Goal: Book appointment/travel/reservation

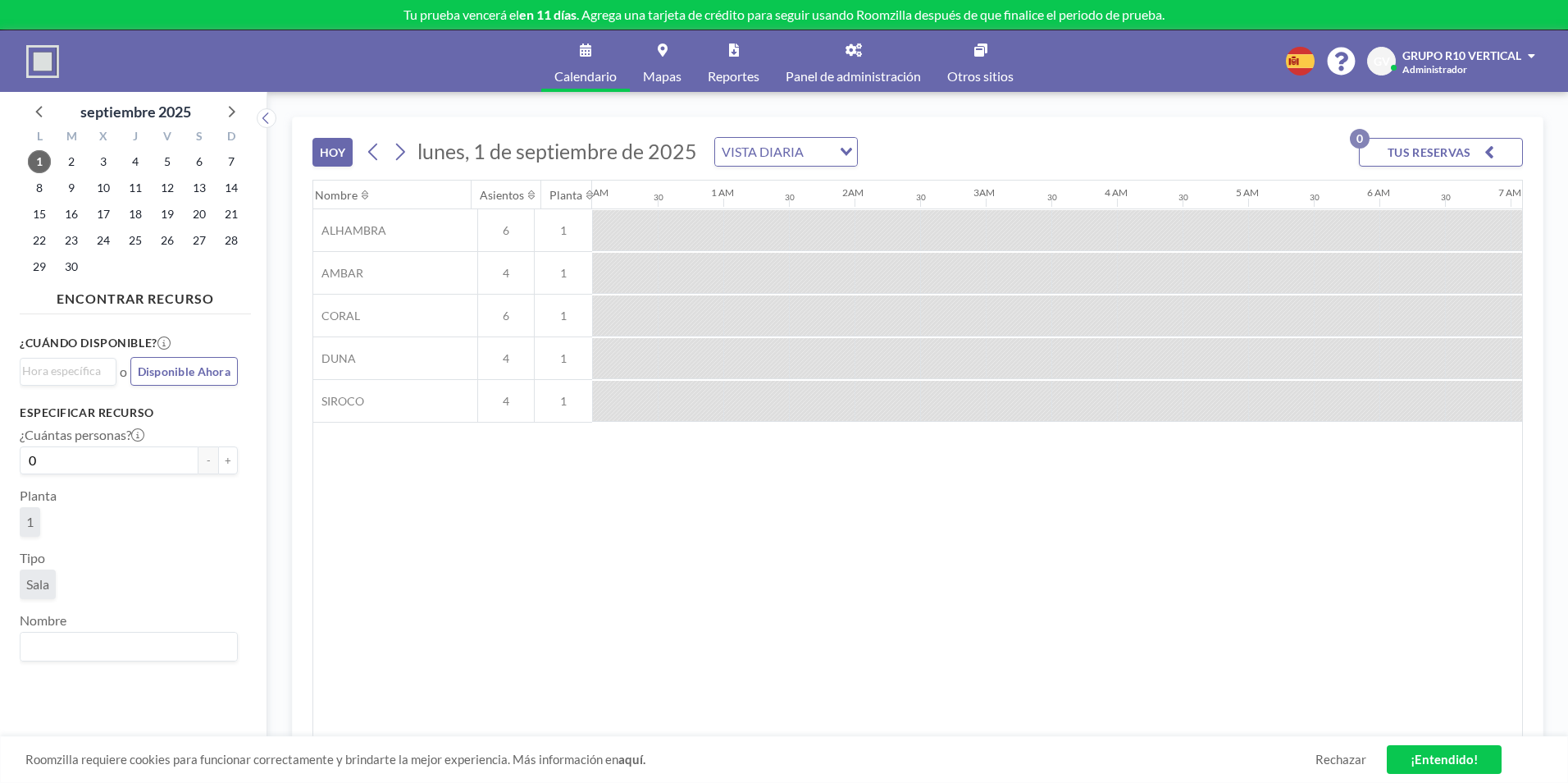
scroll to position [0, 1312]
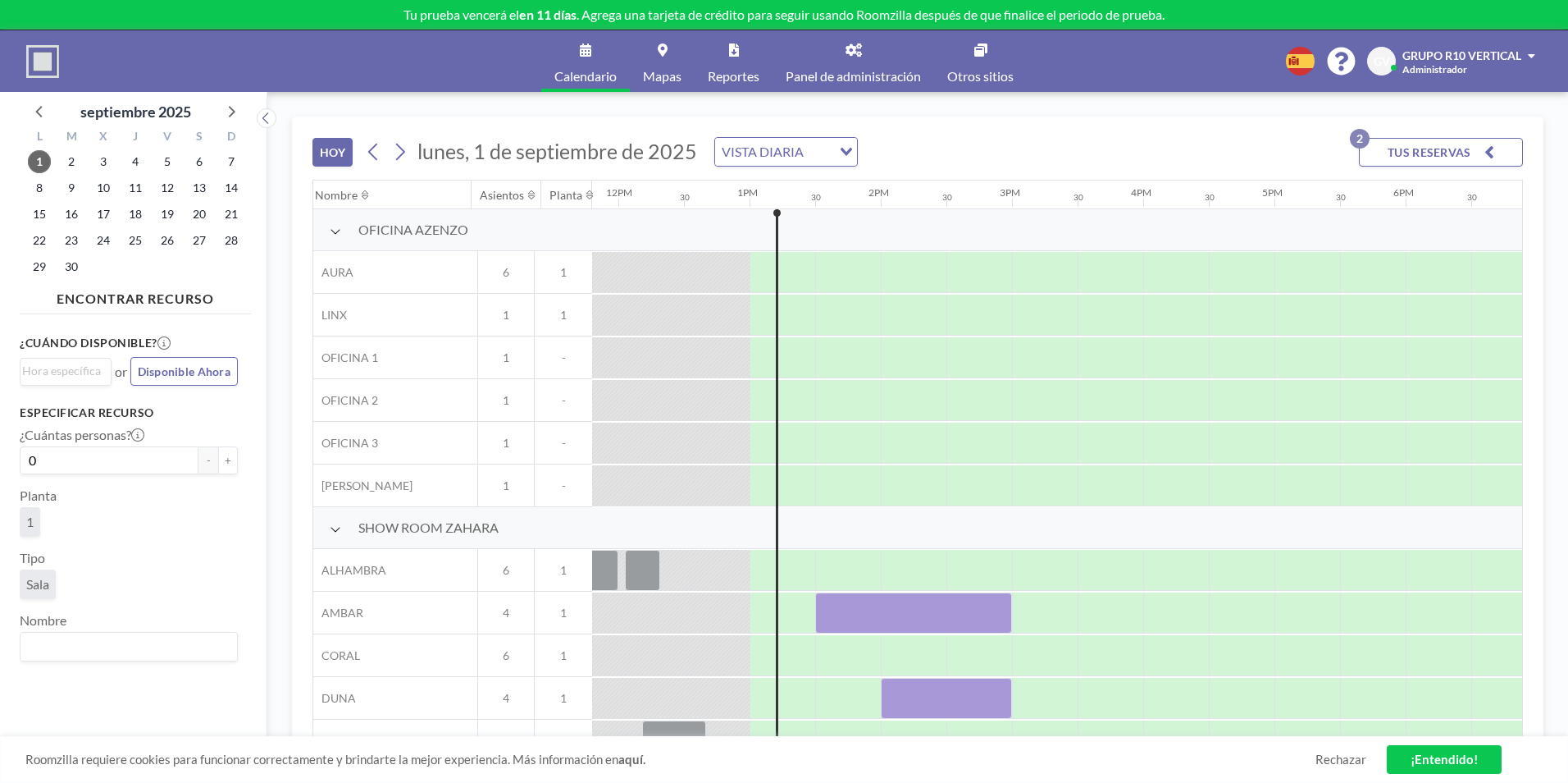
scroll to position [0, 1640]
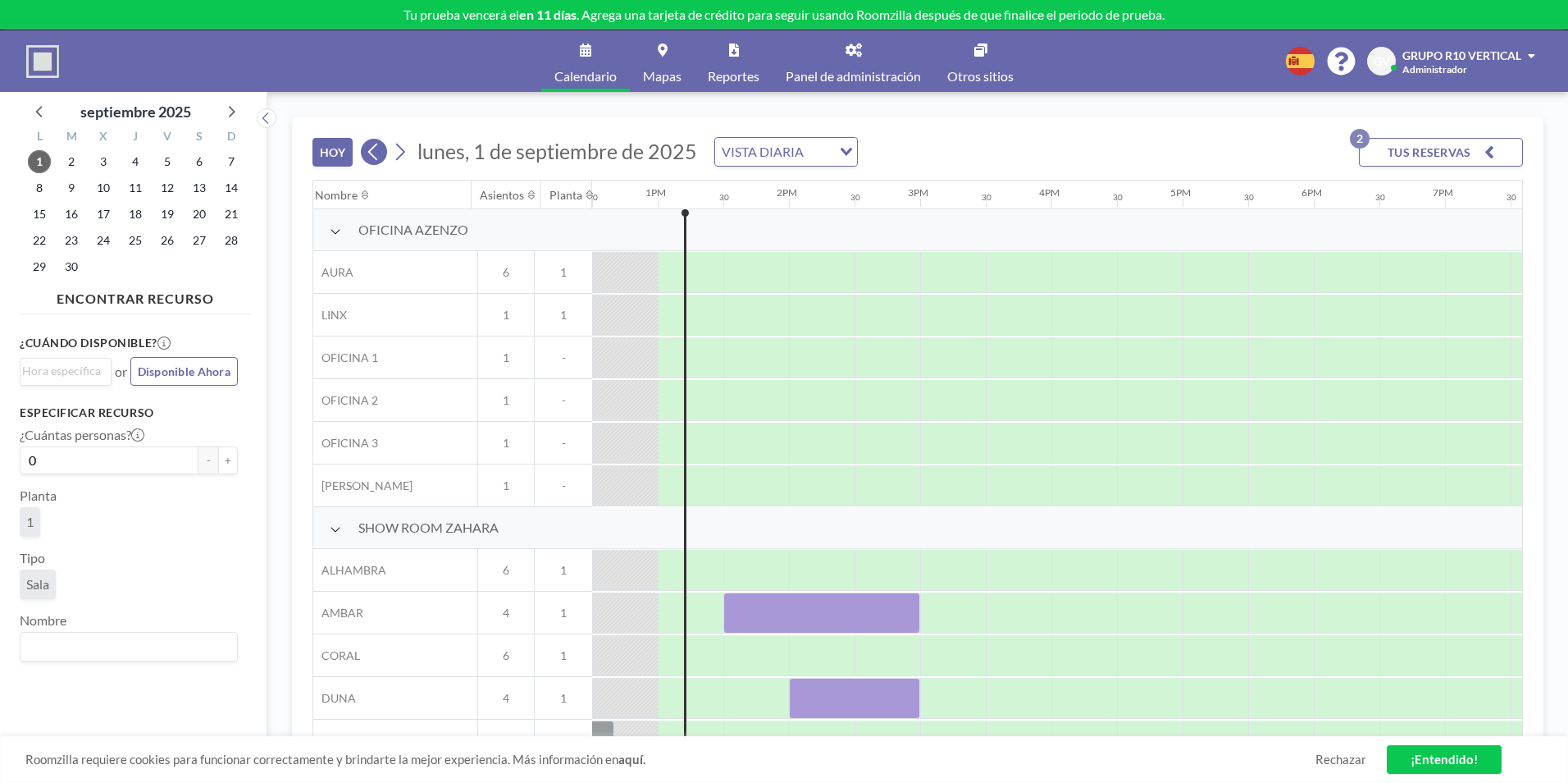
click at [373, 151] on icon at bounding box center [373, 151] width 15 height 25
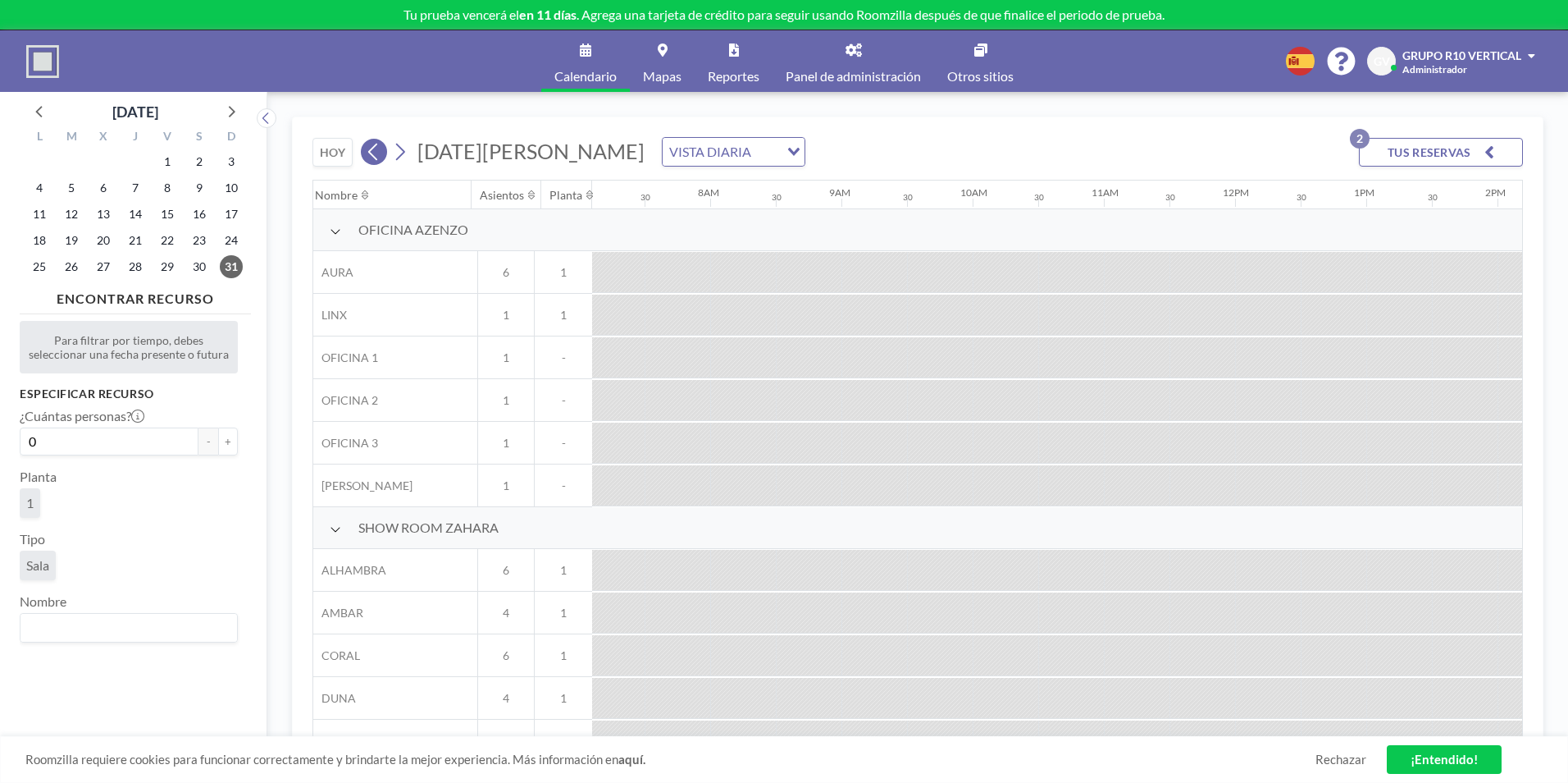
scroll to position [0, 984]
click at [373, 151] on icon at bounding box center [373, 151] width 15 height 25
click at [401, 153] on icon at bounding box center [400, 151] width 15 height 25
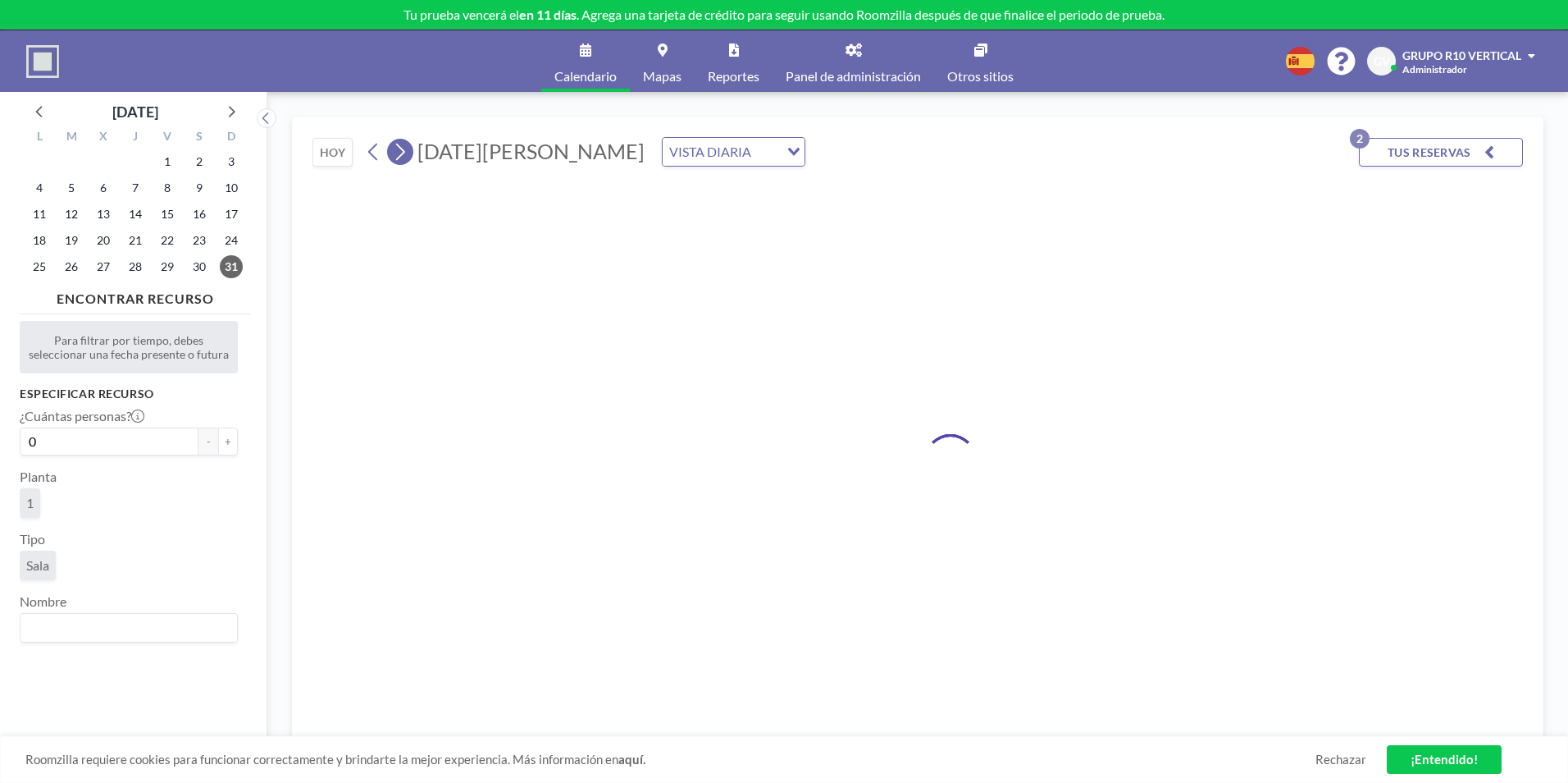
click at [401, 153] on icon at bounding box center [400, 151] width 15 height 25
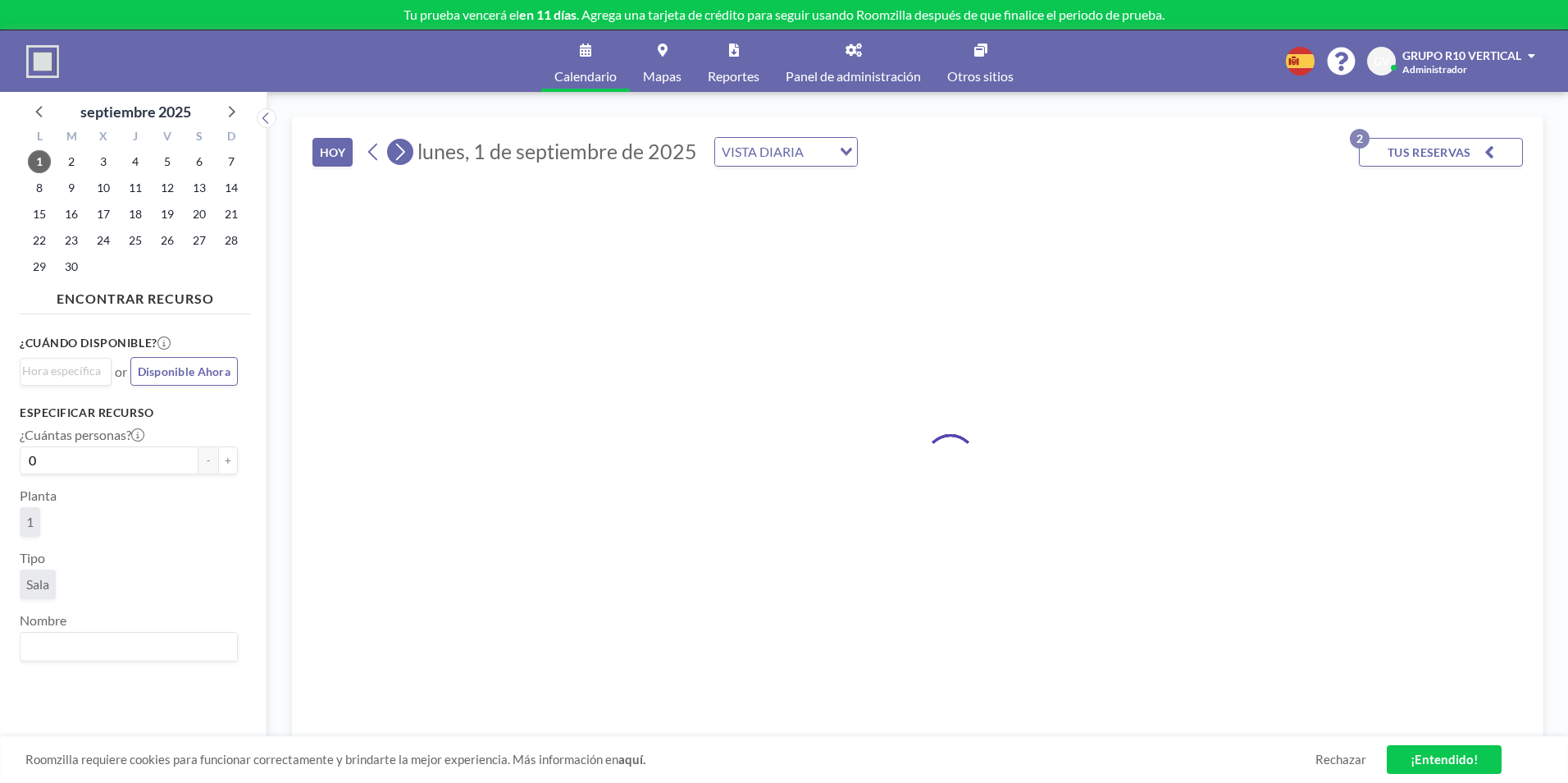
click at [401, 153] on icon at bounding box center [400, 151] width 15 height 25
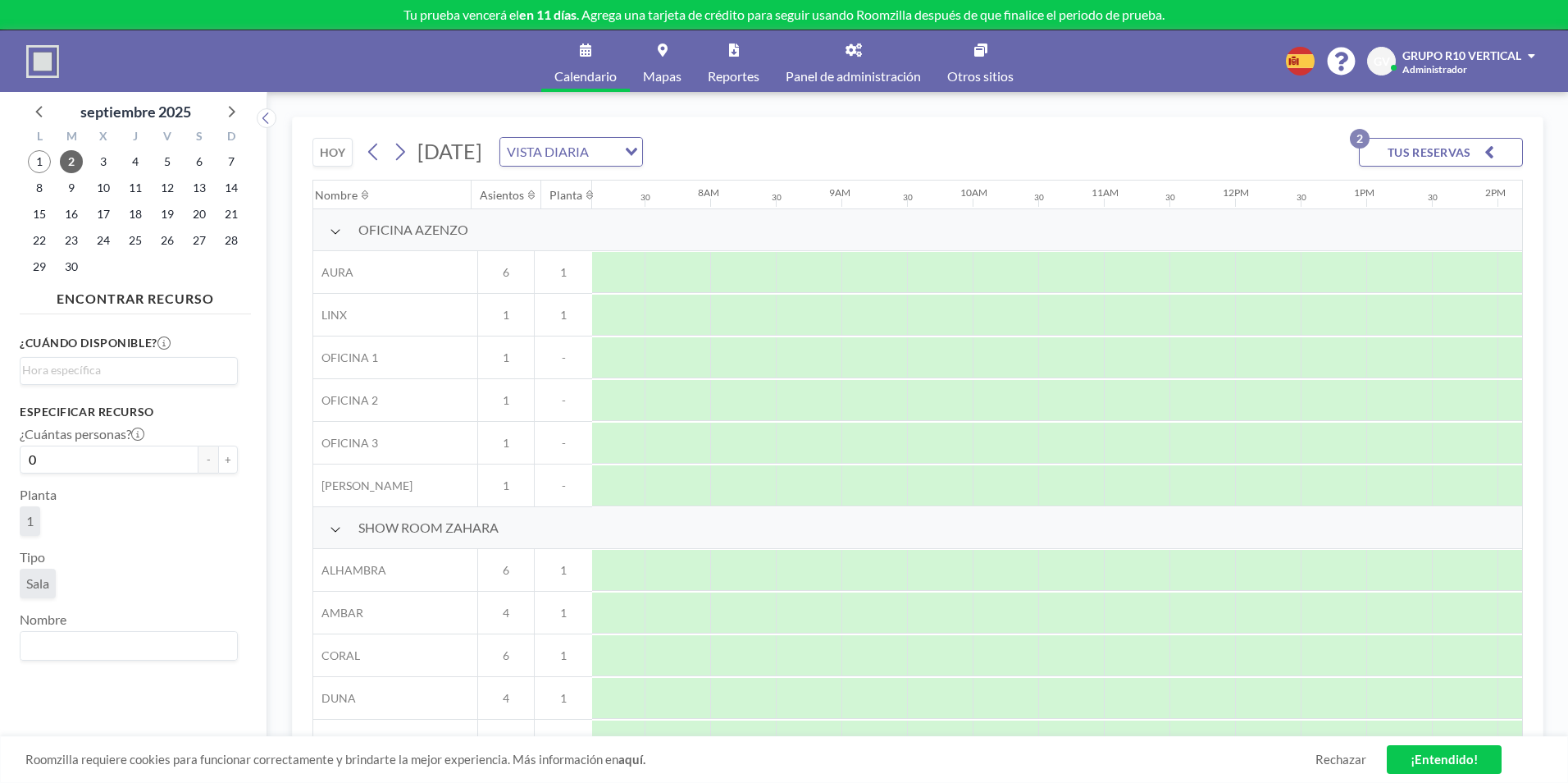
scroll to position [0, 984]
click at [407, 147] on icon at bounding box center [400, 151] width 15 height 25
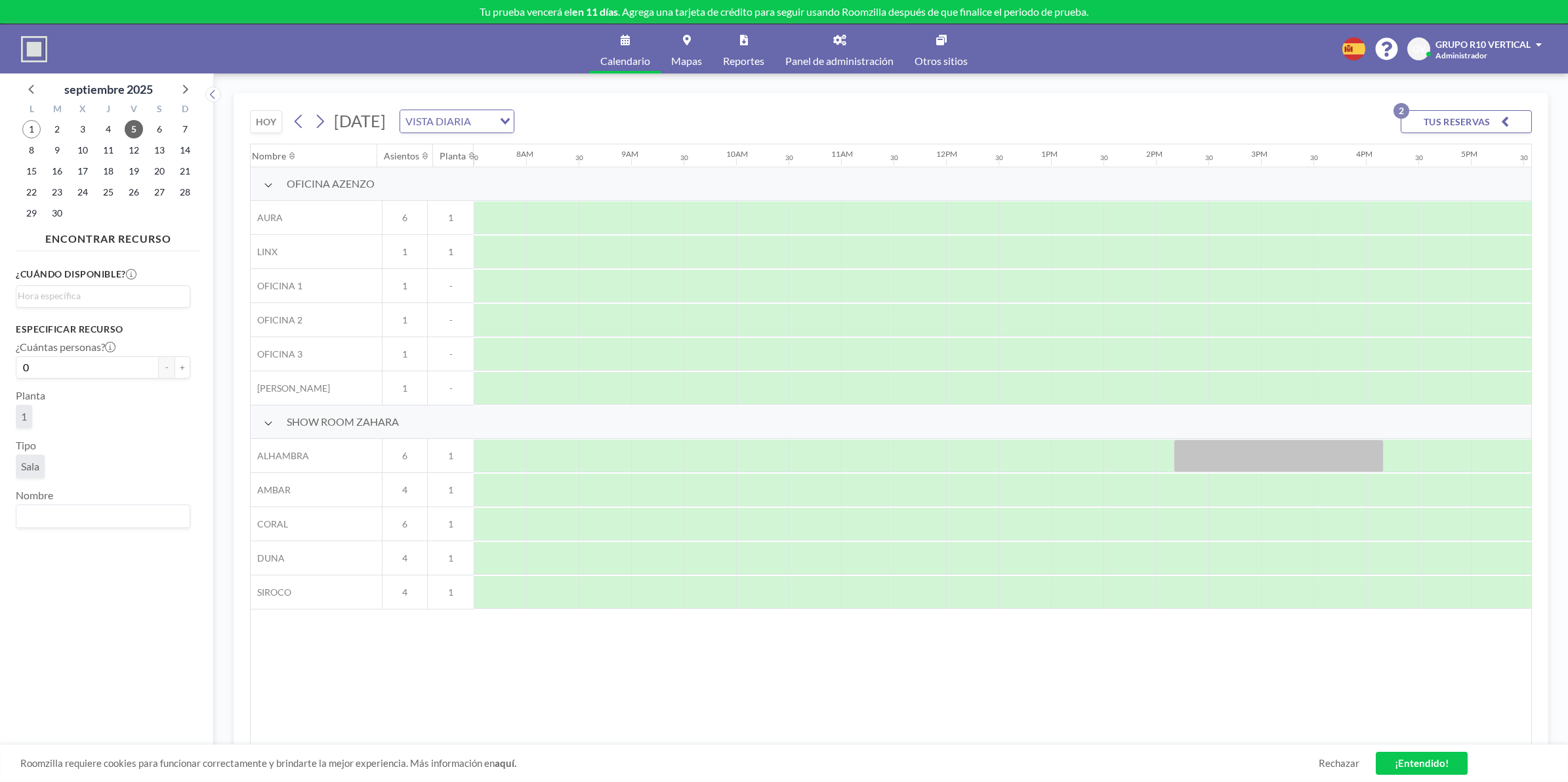
click at [154, 625] on div "¿Cuándo disponible? Loading... Especificar recurso ¿Cuántas personas? 0 - + Pla…" at bounding box center [108, 506] width 185 height 500
click at [500, 82] on div "[DATE] [DATE] VISTA DIARIA Loading... TUS RESERVAS 2 [GEOGRAPHIC_DATA] 12AM 30 …" at bounding box center [891, 427] width 1354 height 708
click at [397, 625] on div "Nombre Asientos Planta 12AM 30 1AM 30 2AM 30 3AM 30 4AM 30 5AM 30 6AM 30 7AM 30…" at bounding box center [891, 445] width 1281 height 601
click at [41, 48] on img at bounding box center [34, 49] width 26 height 26
click at [688, 51] on link "Mapas" at bounding box center [687, 49] width 52 height 49
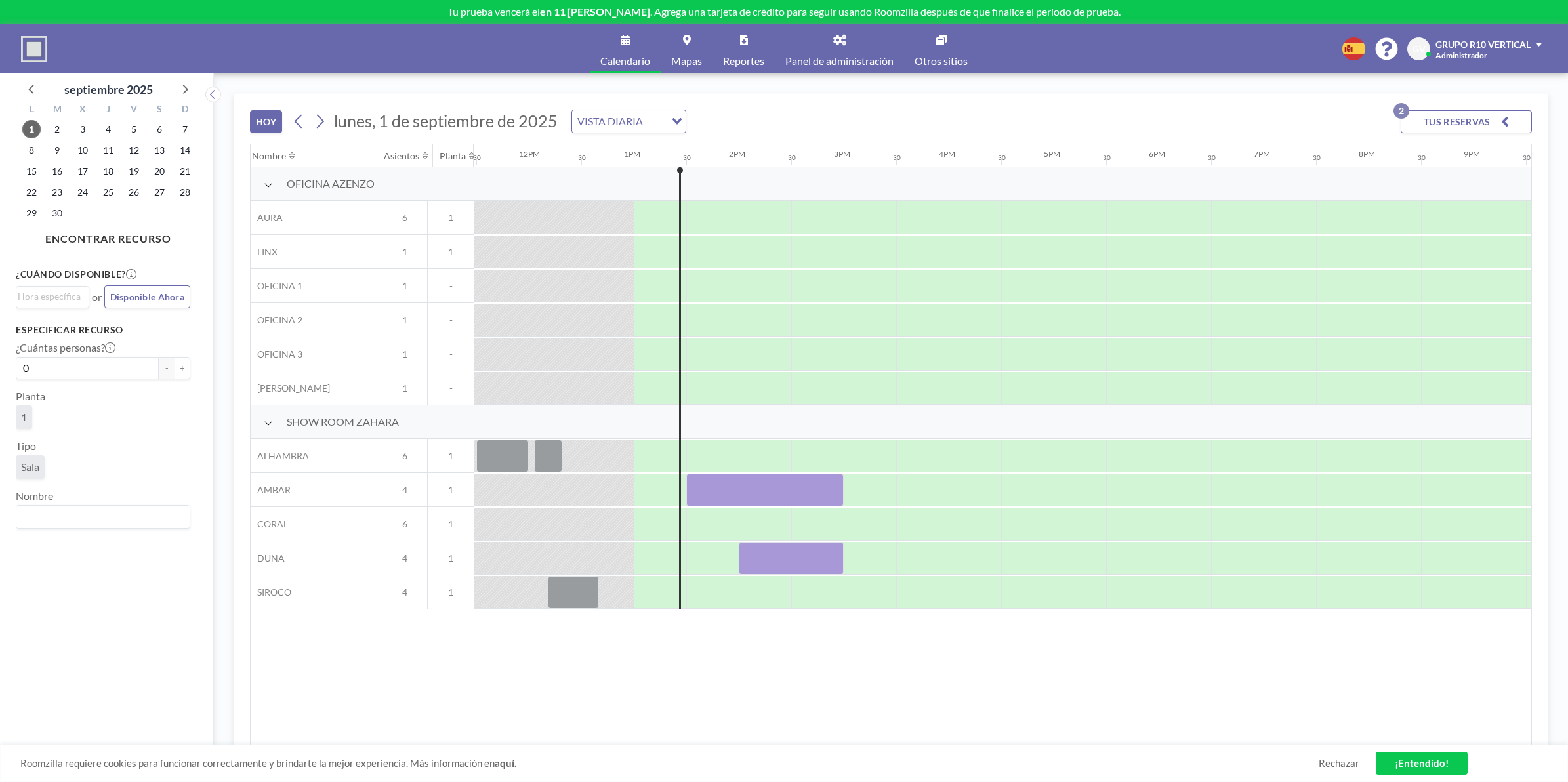
scroll to position [0, 1312]
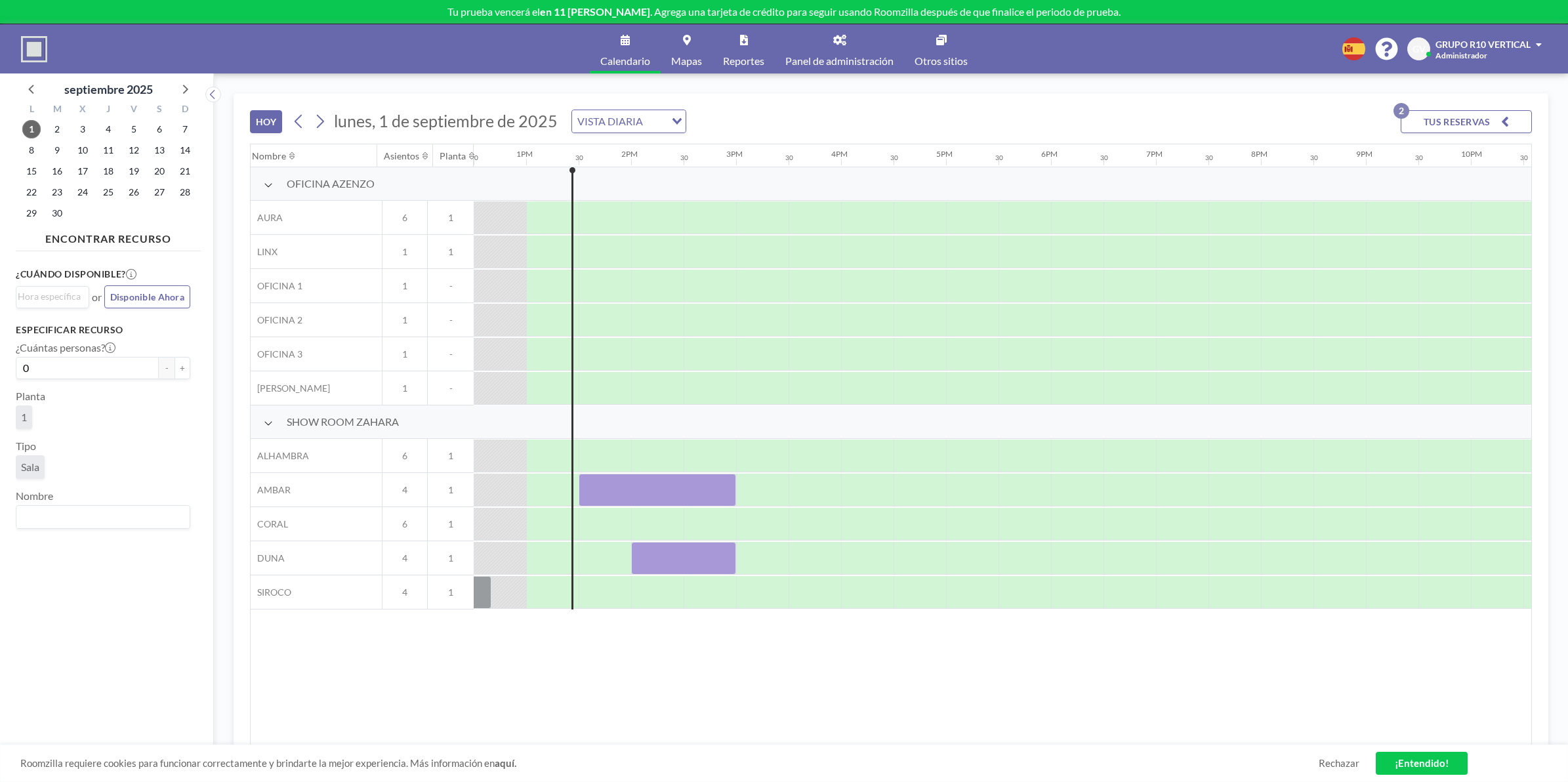
click at [663, 119] on div "VISTA DIARIA" at bounding box center [618, 120] width 93 height 20
click at [634, 158] on li "VISTA SEMANAL" at bounding box center [628, 164] width 112 height 19
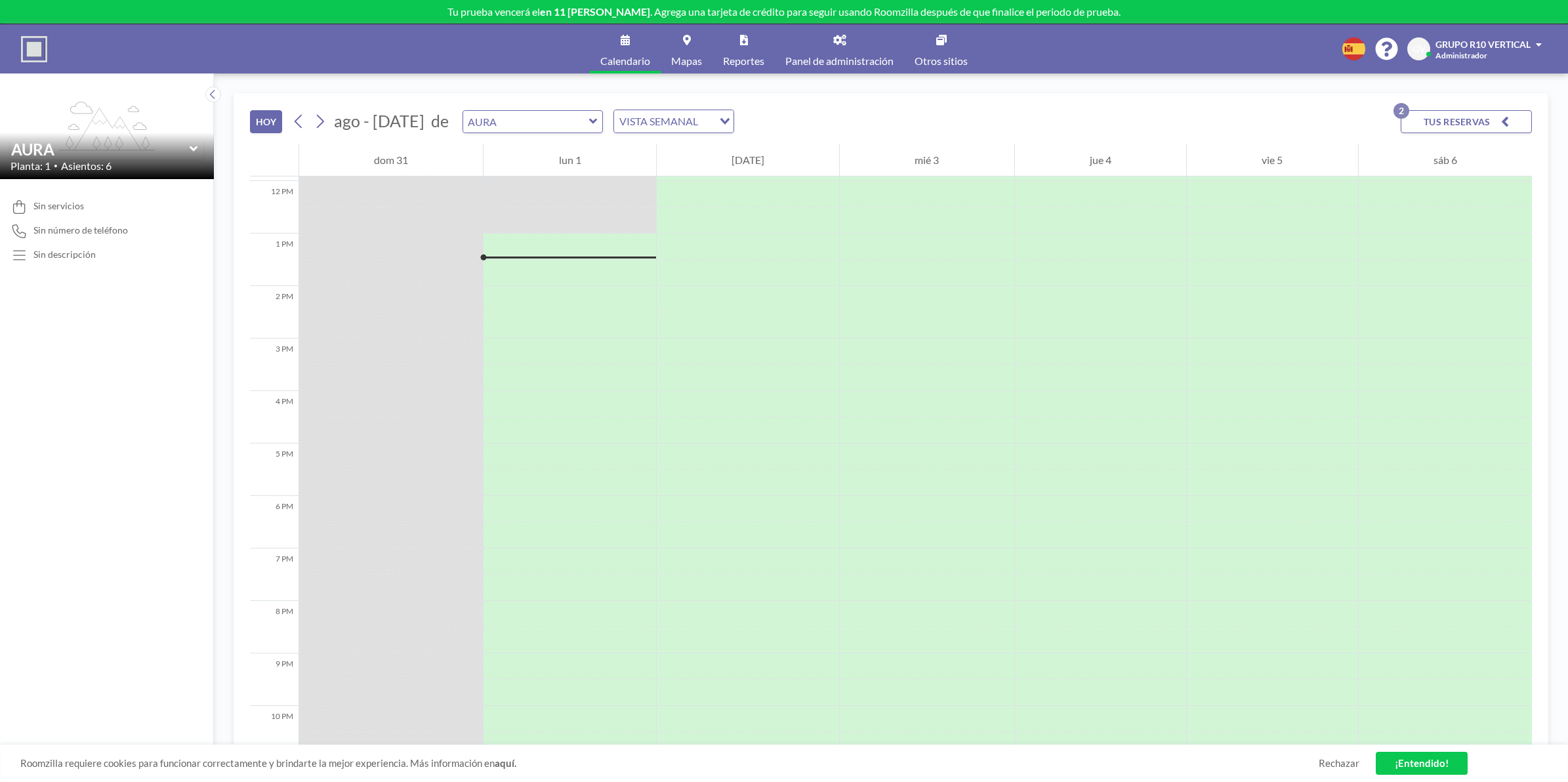
scroll to position [656, 0]
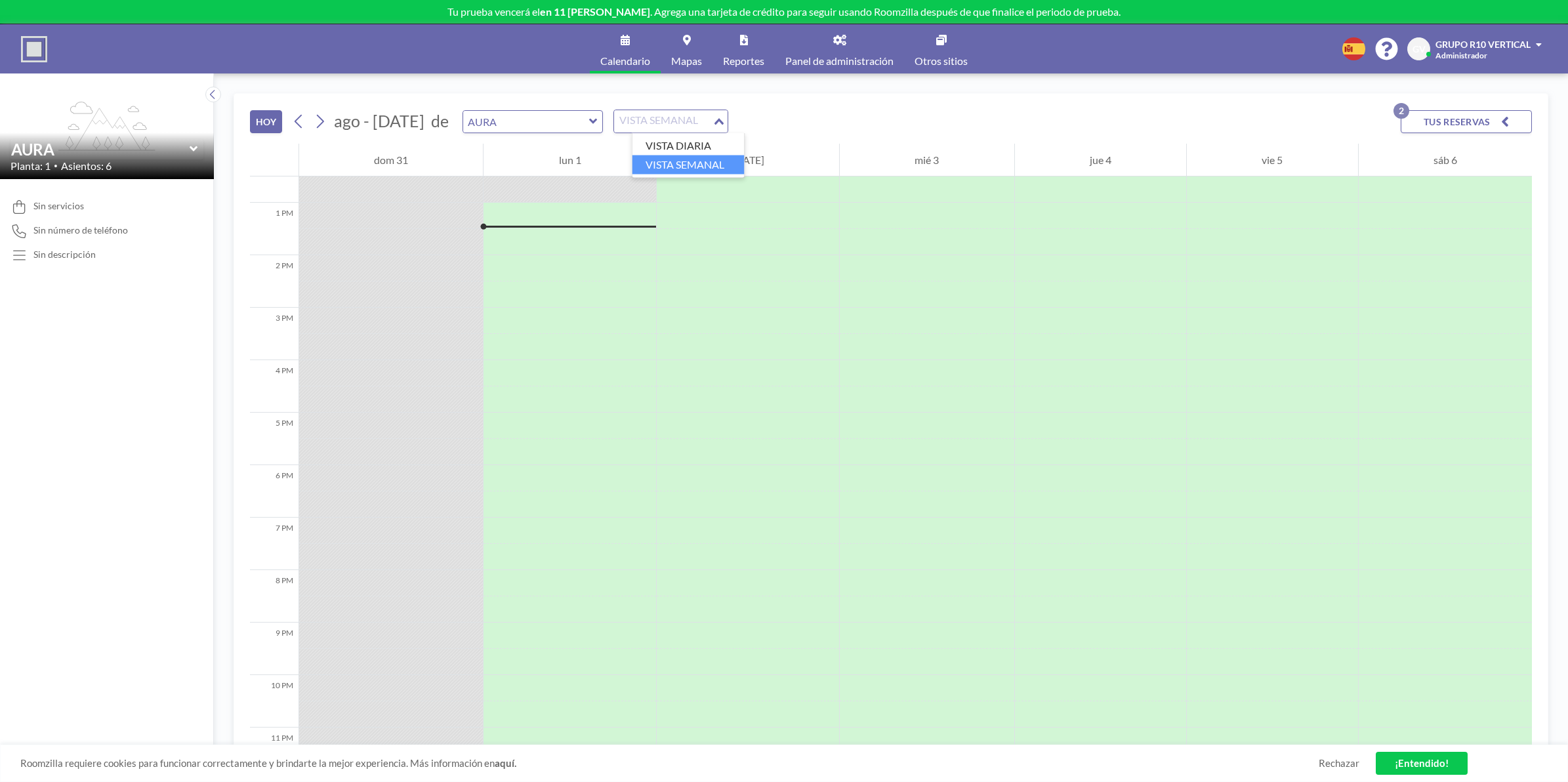
drag, startPoint x: 680, startPoint y: 117, endPoint x: 680, endPoint y: 139, distance: 22.0
click at [680, 117] on div "VISTA SEMANAL" at bounding box center [663, 120] width 98 height 20
click at [677, 149] on li "VISTA DIARIA" at bounding box center [688, 145] width 112 height 19
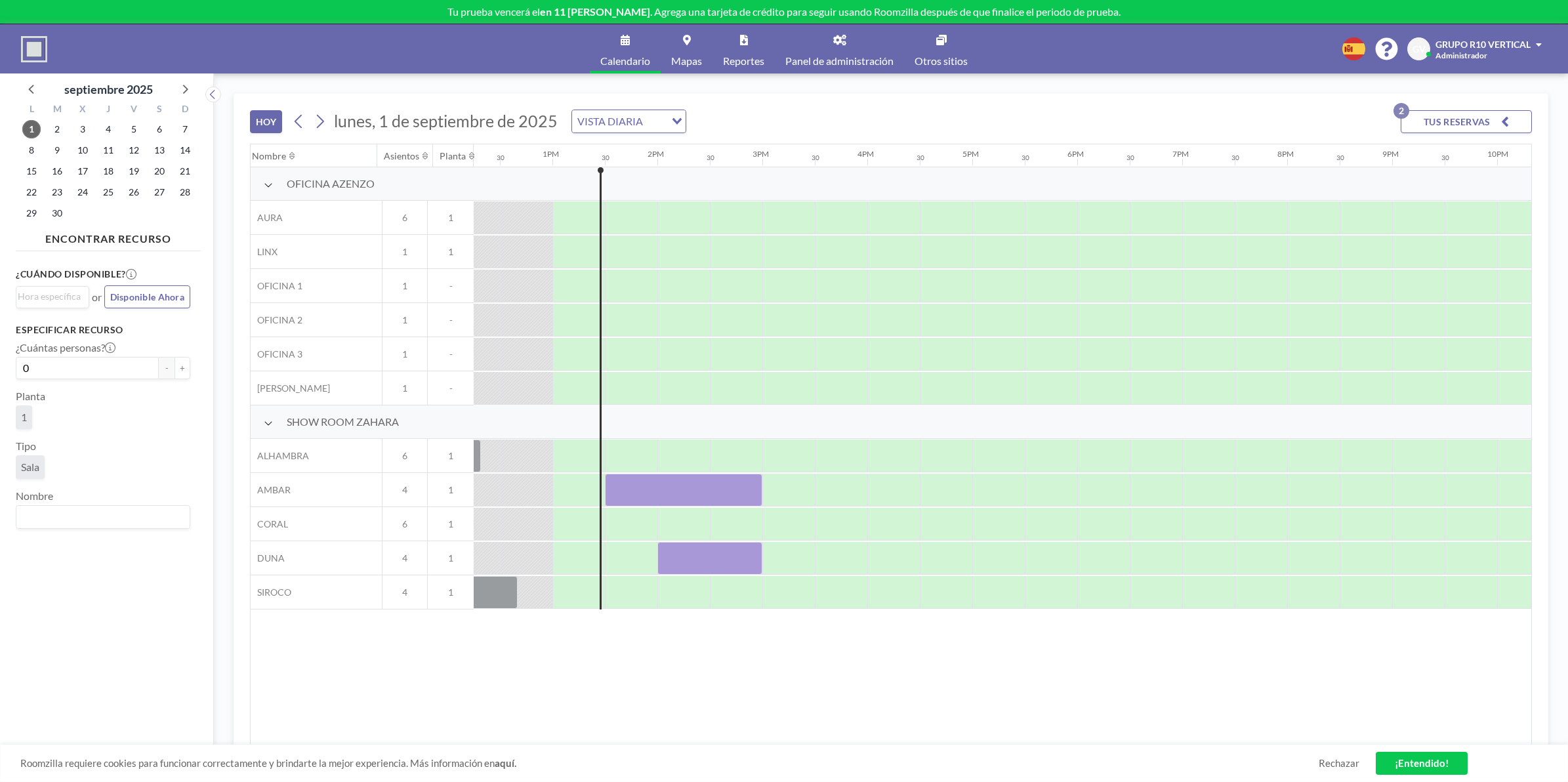
scroll to position [0, 1312]
